Goal: Obtain resource: Obtain resource

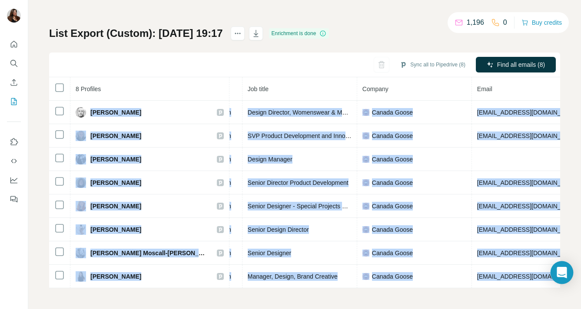
scroll to position [0, 226]
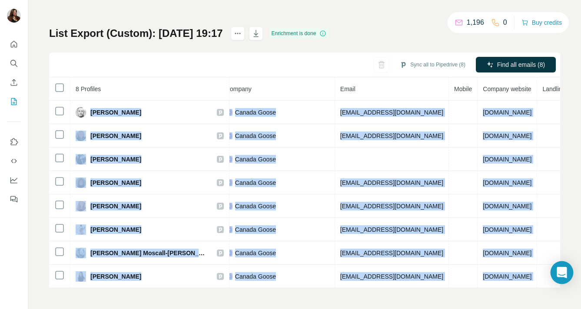
drag, startPoint x: 90, startPoint y: 148, endPoint x: 567, endPoint y: 267, distance: 491.6
click at [567, 267] on body "My lists / List Export (Custom): 13/08/2025 19:17 1,196 0 Buy credits List Expo…" at bounding box center [290, 154] width 581 height 309
copy tbody "Bram van Diepen Email found LinkedIn Design Director, Womenswear & Menswear Can…"
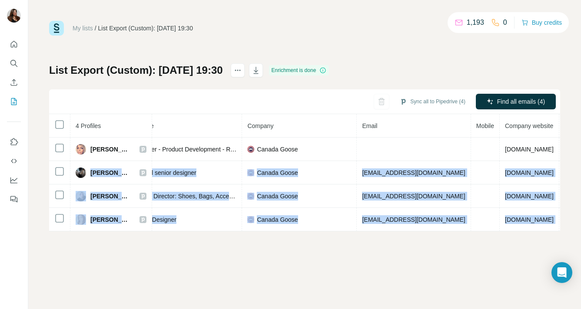
scroll to position [0, 180]
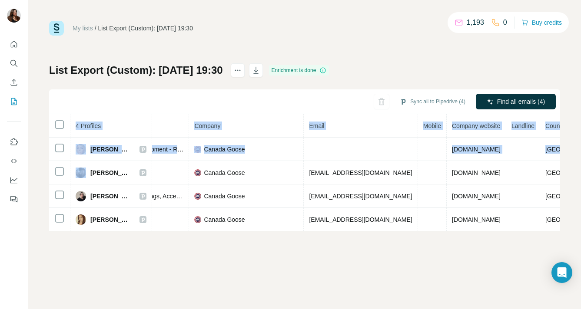
drag, startPoint x: 91, startPoint y: 172, endPoint x: 562, endPoint y: 223, distance: 473.4
click at [562, 223] on div "My lists / List Export (Custom): 13/08/2025 19:30 1,193 0 Buy credits List Expo…" at bounding box center [304, 154] width 553 height 309
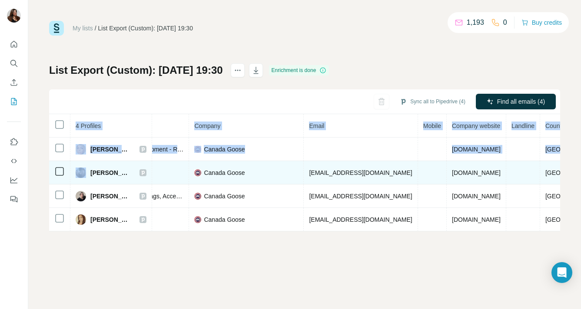
copy table "4 Profiles Status LinkedIn Job title Company Email Mobile Company website Landl…"
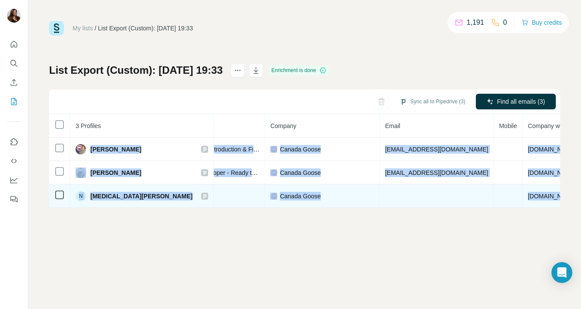
scroll to position [0, 212]
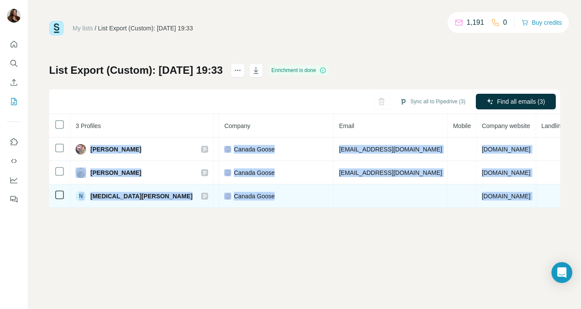
drag, startPoint x: 91, startPoint y: 149, endPoint x: 554, endPoint y: 201, distance: 465.9
click at [554, 201] on tbody "Brittany Downman Email found LinkedIn Lead, New Product Introduction & Finished…" at bounding box center [240, 173] width 807 height 70
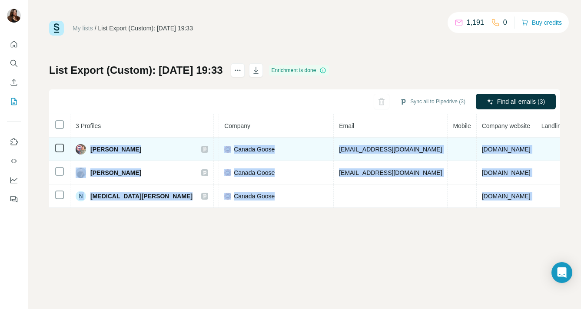
copy tbody "Brittany Downman Email found LinkedIn Lead, New Product Introduction & Finished…"
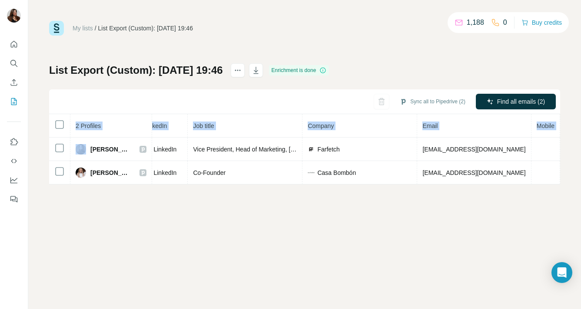
scroll to position [0, 203]
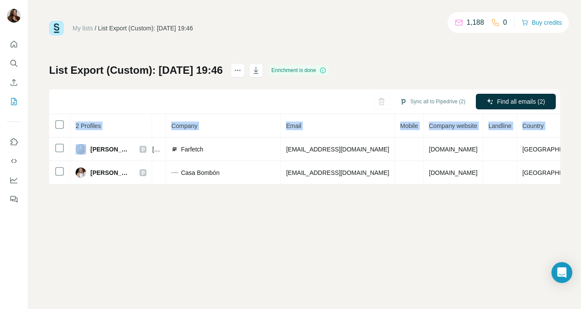
drag, startPoint x: 90, startPoint y: 148, endPoint x: 564, endPoint y: 187, distance: 474.9
click at [564, 187] on div "My lists / List Export (Custom): 13/08/2025 19:46 1,188 0 Buy credits List Expo…" at bounding box center [304, 154] width 553 height 309
copy table "2 Profiles Status LinkedIn Job title Company Email Mobile Company website Landl…"
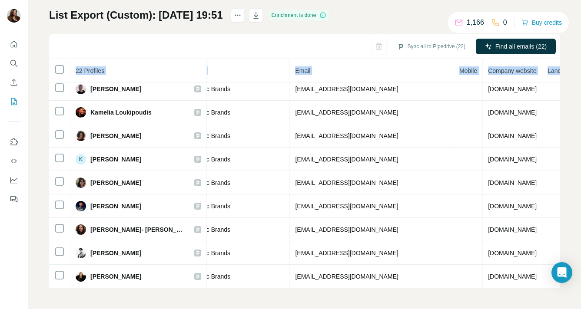
scroll to position [315, 249]
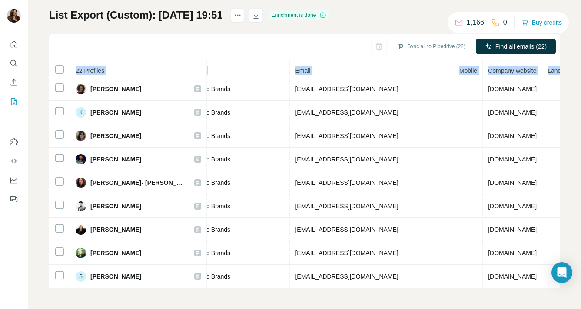
drag, startPoint x: 91, startPoint y: 143, endPoint x: 559, endPoint y: 287, distance: 490.0
click at [559, 287] on div "My lists / List Export (Custom): [DATE] 19:51 1,166 0 Buy credits List Export (…" at bounding box center [304, 154] width 553 height 309
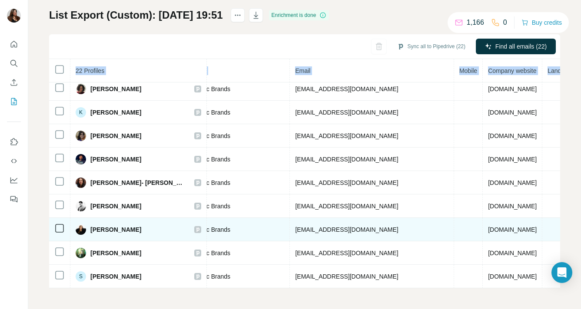
copy table "22 Profiles Status LinkedIn Job title Company Email Mobile Company website Land…"
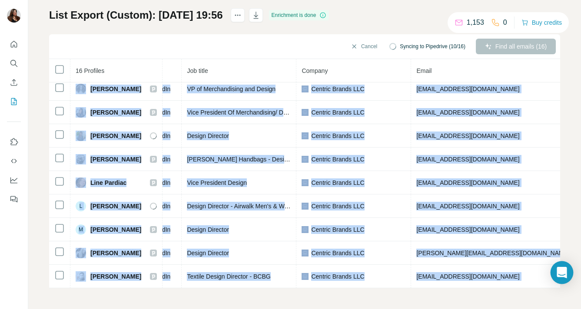
scroll to position [174, 234]
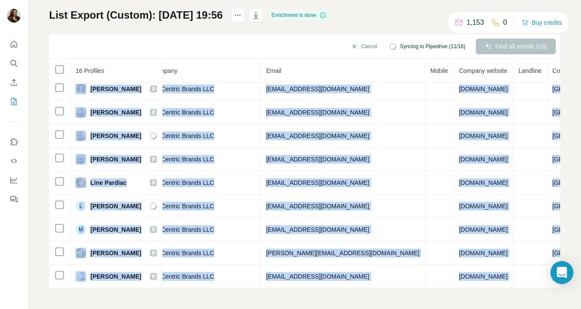
drag, startPoint x: 91, startPoint y: 149, endPoint x: 560, endPoint y: 270, distance: 484.4
click at [560, 270] on body "My lists / List Export (Custom): [DATE] 19:56 1,153 0 Buy credits List Export (…" at bounding box center [290, 154] width 581 height 309
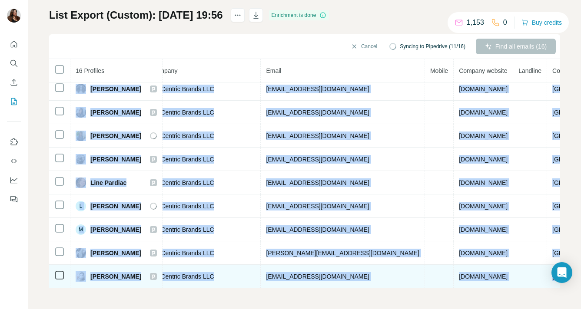
copy tbody "Loremipsu Dolors Ametc adipi ElitseDd Eiusmo Temporin, Utlaboreetd Magnaal Enim…"
